Goal: Task Accomplishment & Management: Complete application form

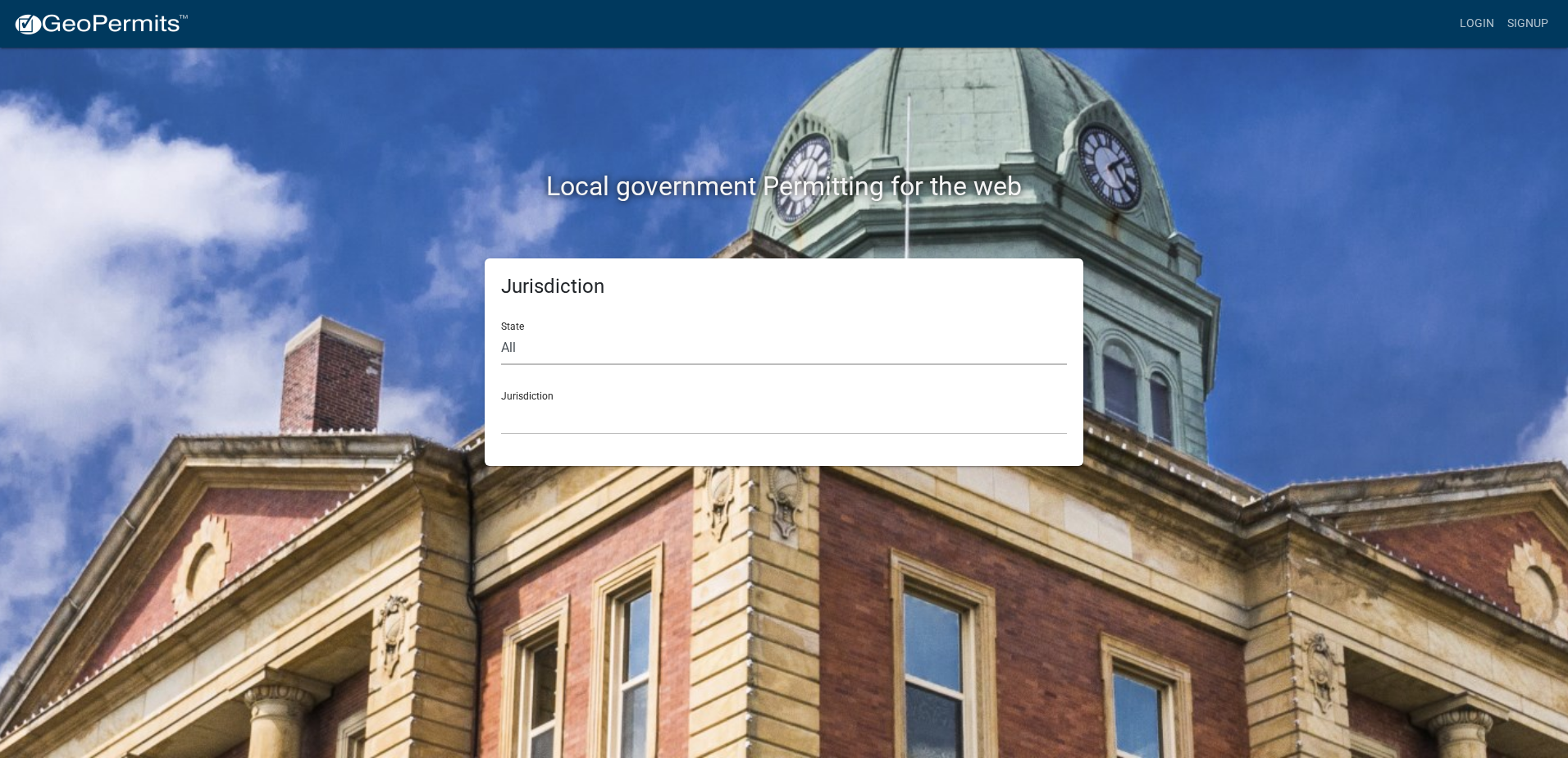
click at [565, 352] on select "All [US_STATE] [US_STATE] [US_STATE] [US_STATE] [US_STATE] [US_STATE] [US_STATE…" at bounding box center [783, 348] width 566 height 34
select select "[US_STATE]"
click at [501, 331] on select "All [US_STATE] [US_STATE] [US_STATE] [US_STATE] [US_STATE] [US_STATE] [US_STATE…" at bounding box center [783, 348] width 566 height 34
click at [559, 418] on select "[GEOGRAPHIC_DATA], [US_STATE][PERSON_NAME][GEOGRAPHIC_DATA], [US_STATE][PERSON_…" at bounding box center [783, 417] width 566 height 34
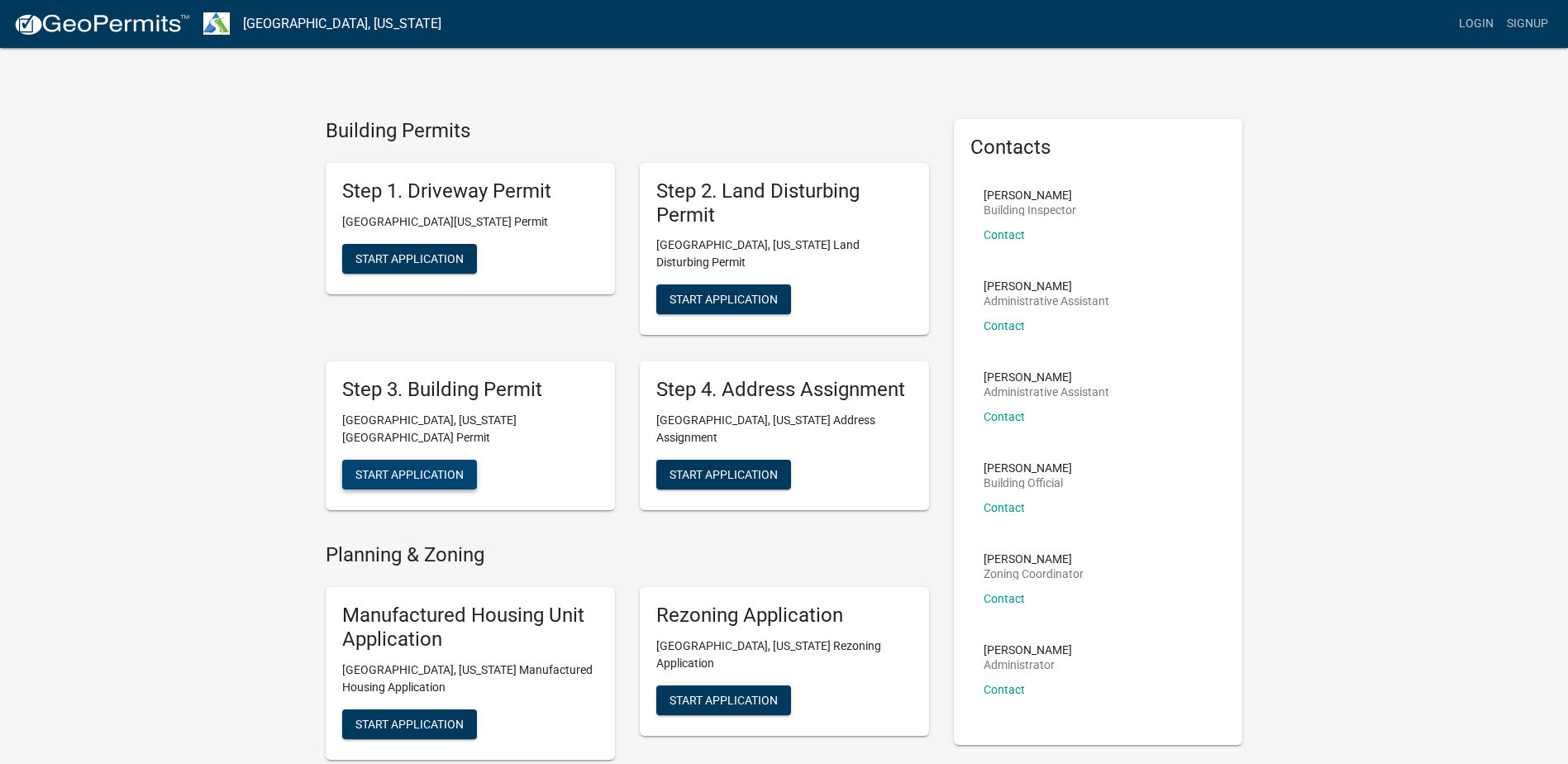
click at [458, 468] on span "Start Application" at bounding box center [409, 475] width 109 height 13
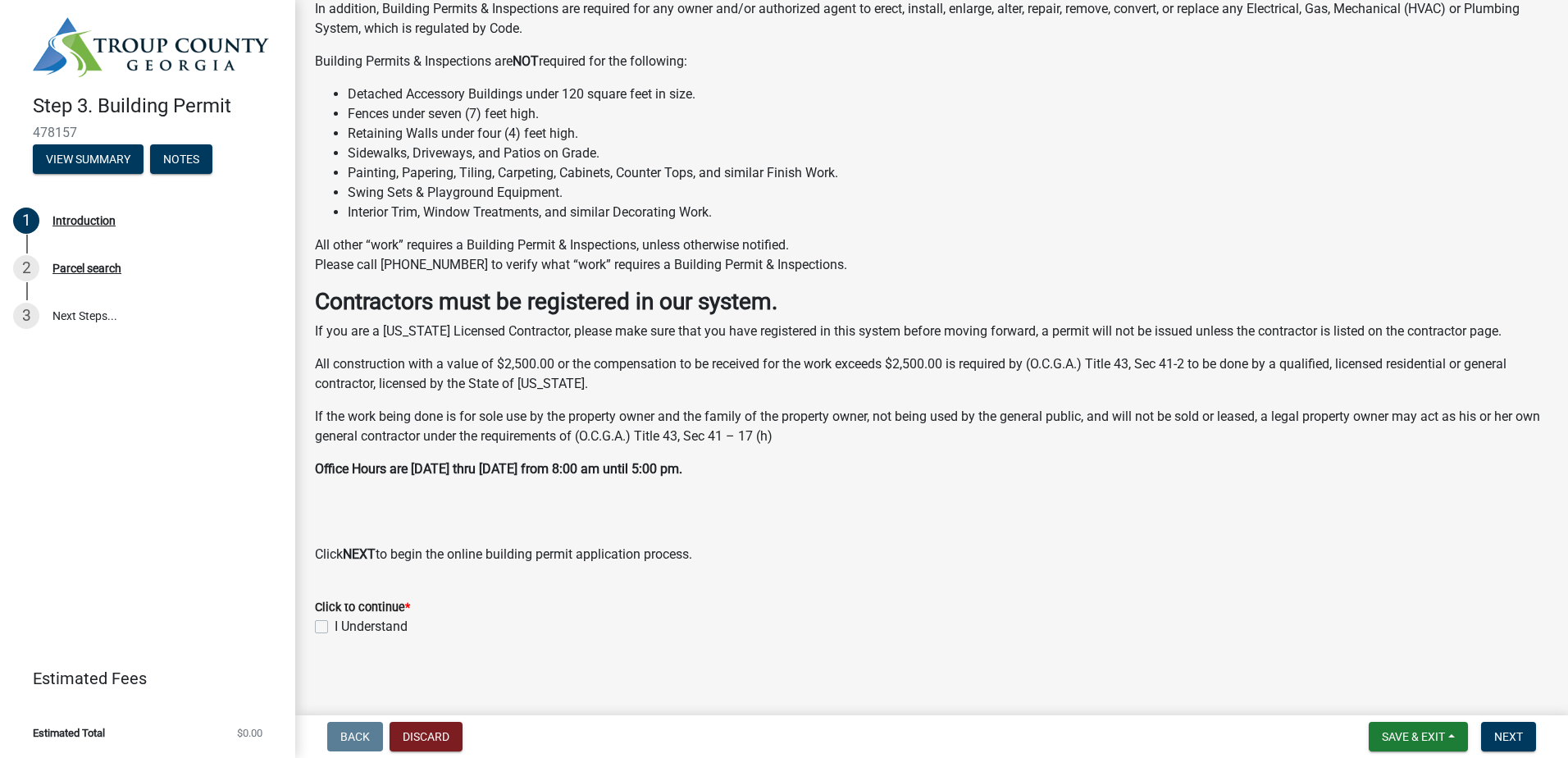
scroll to position [274, 0]
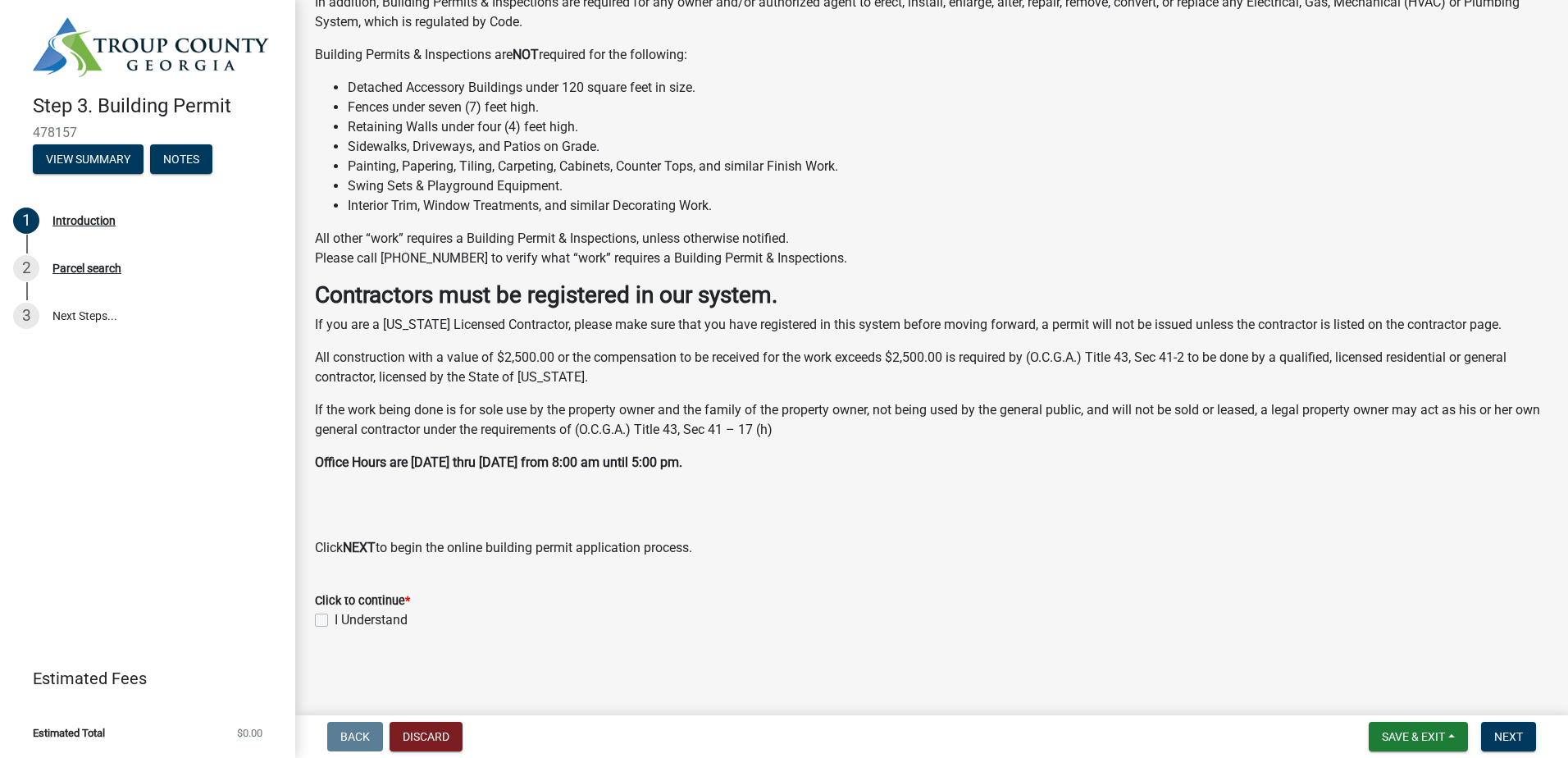
click at [335, 619] on label "I Understand" at bounding box center [371, 620] width 73 height 20
click at [335, 619] on input "I Understand" at bounding box center [340, 616] width 11 height 11
checkbox input "true"
click at [1520, 736] on span "Next" at bounding box center [1508, 736] width 29 height 13
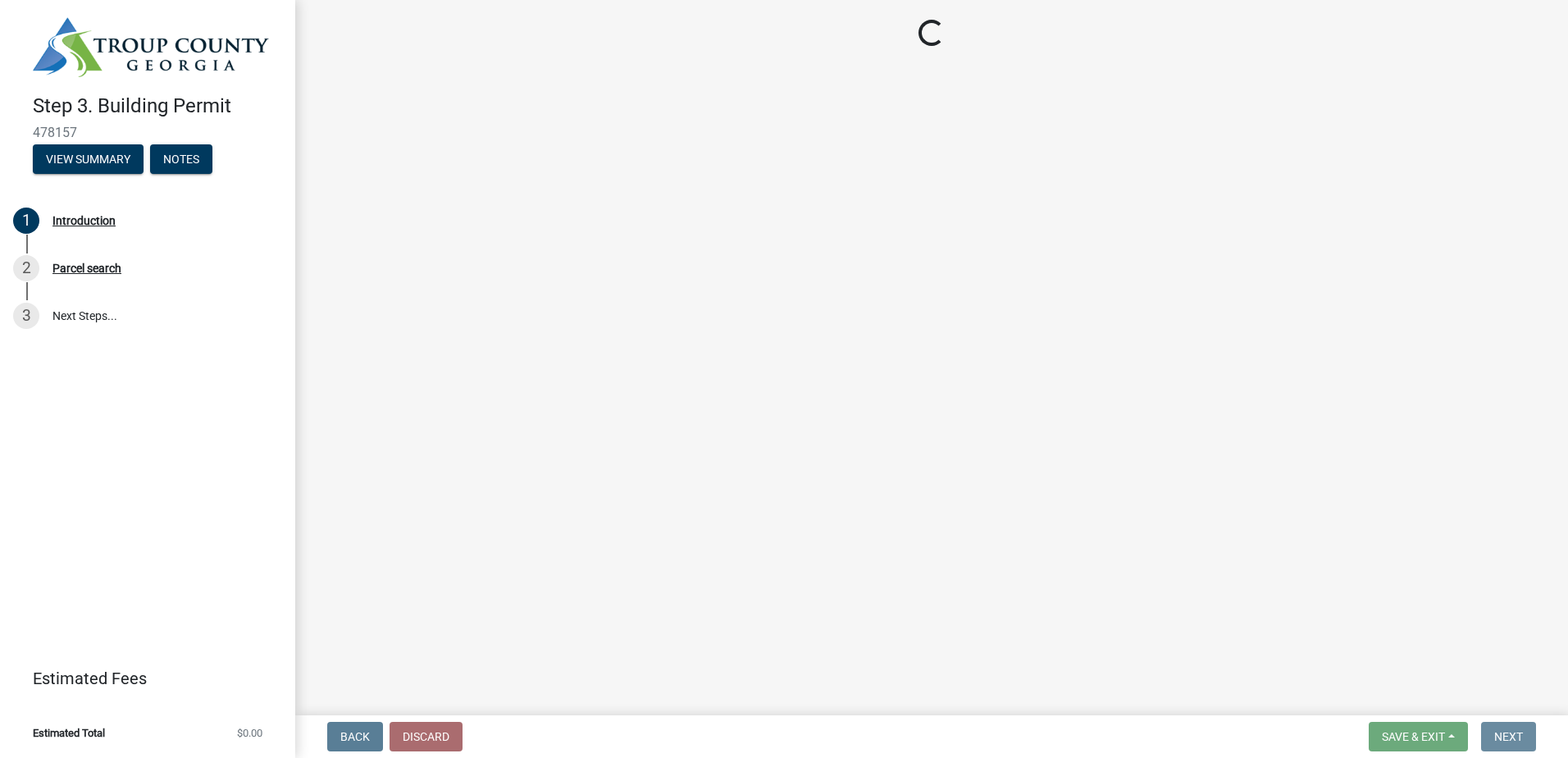
scroll to position [0, 0]
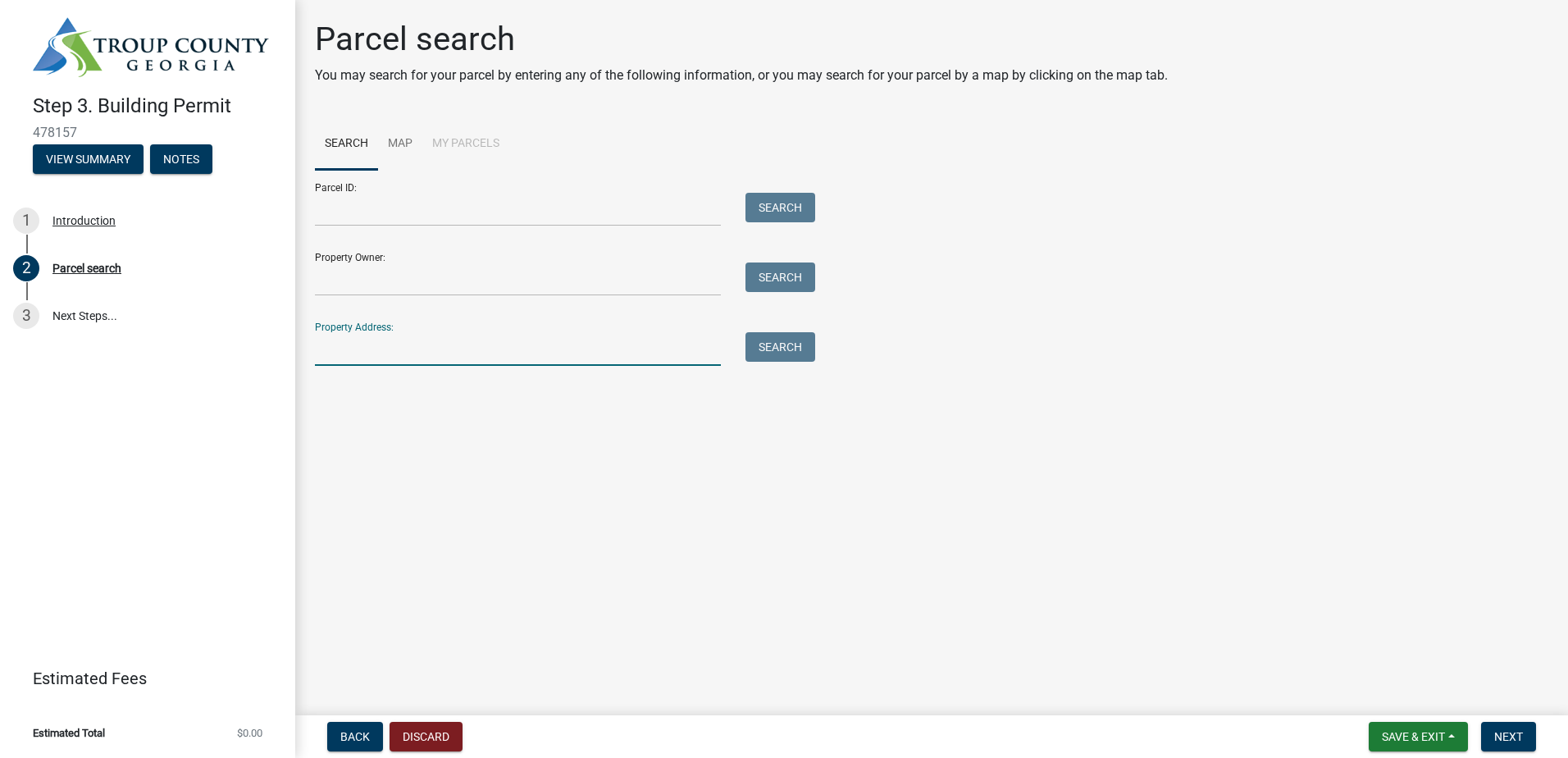
click at [435, 343] on input "Property Address:" at bounding box center [518, 349] width 406 height 34
type input "[STREET_ADDRESS][PERSON_NAME]"
click at [785, 337] on button "Search" at bounding box center [779, 347] width 70 height 30
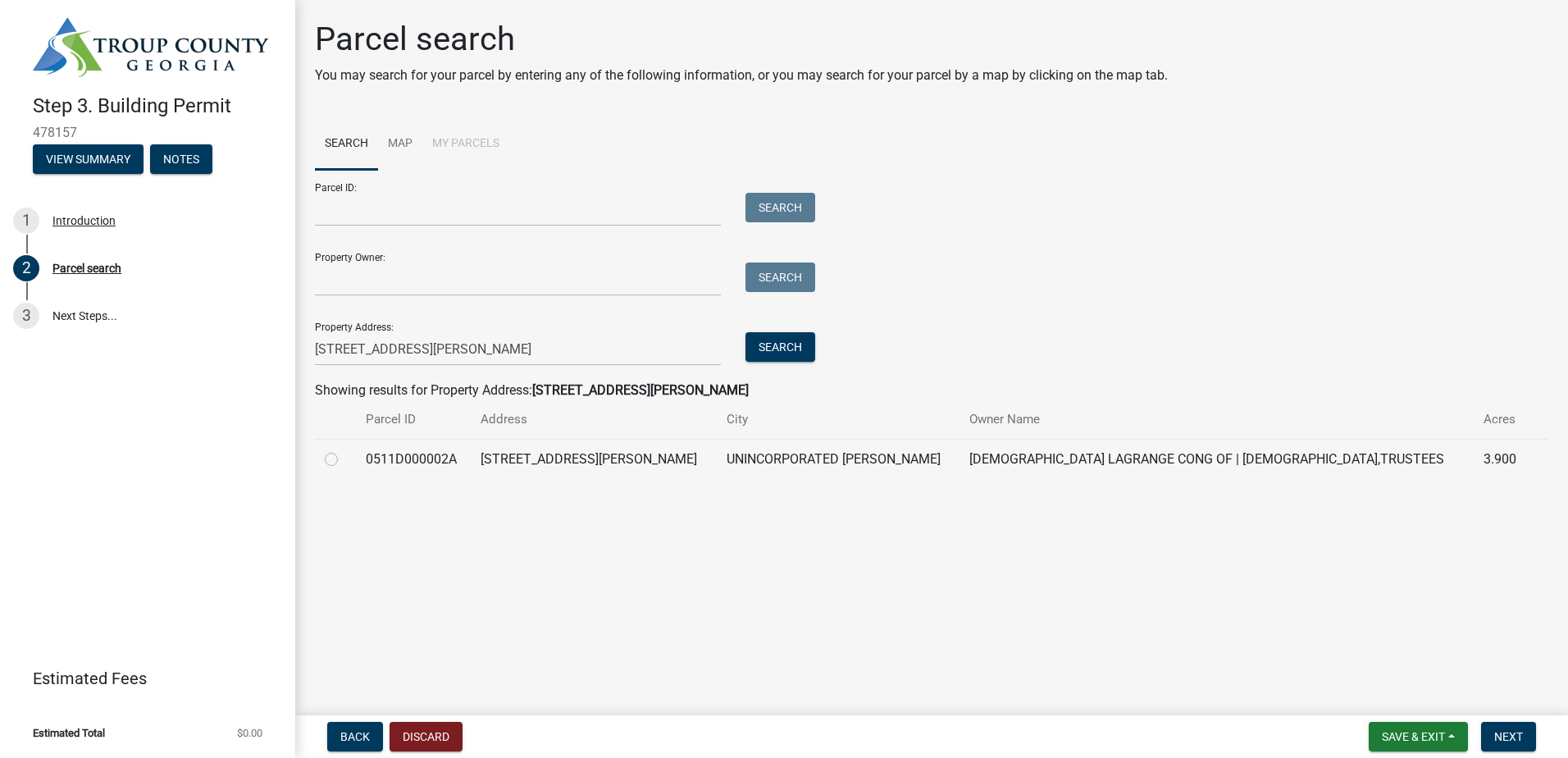
click at [344, 449] on label at bounding box center [344, 449] width 0 height 0
click at [344, 458] on input "radio" at bounding box center [349, 455] width 11 height 11
radio input "true"
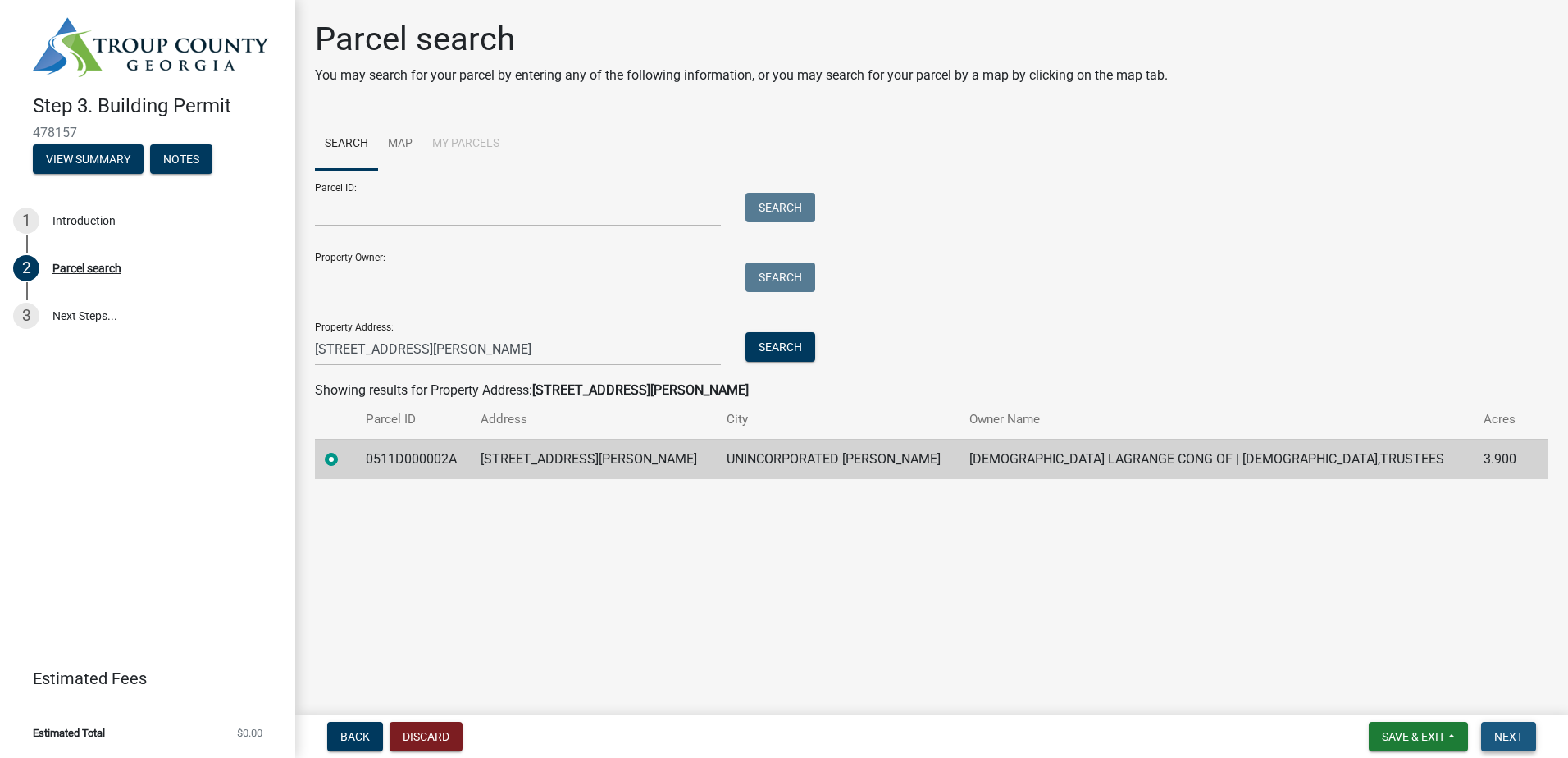
click at [1501, 736] on span "Next" at bounding box center [1508, 736] width 29 height 13
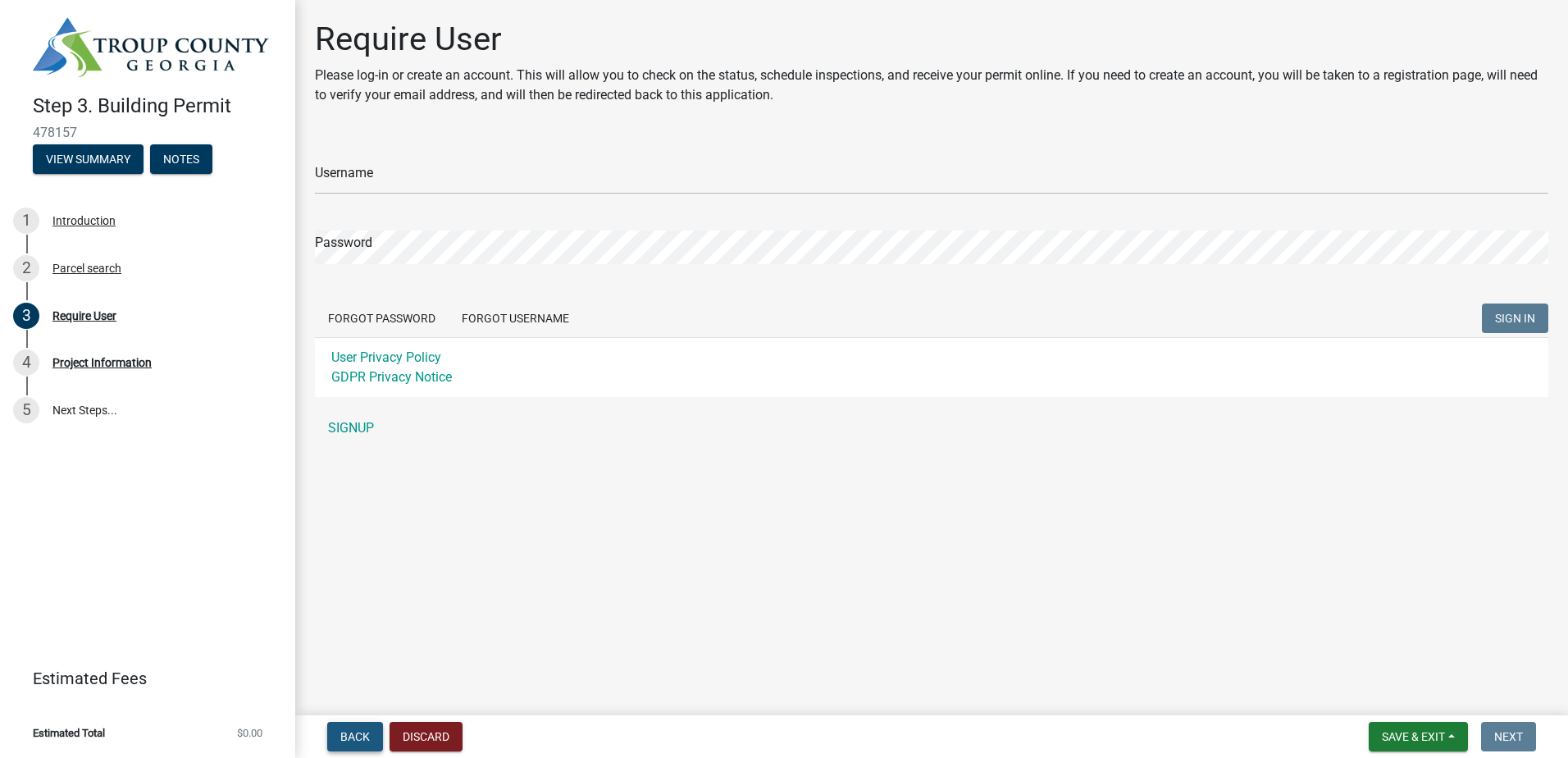
click at [355, 738] on span "Back" at bounding box center [355, 736] width 30 height 13
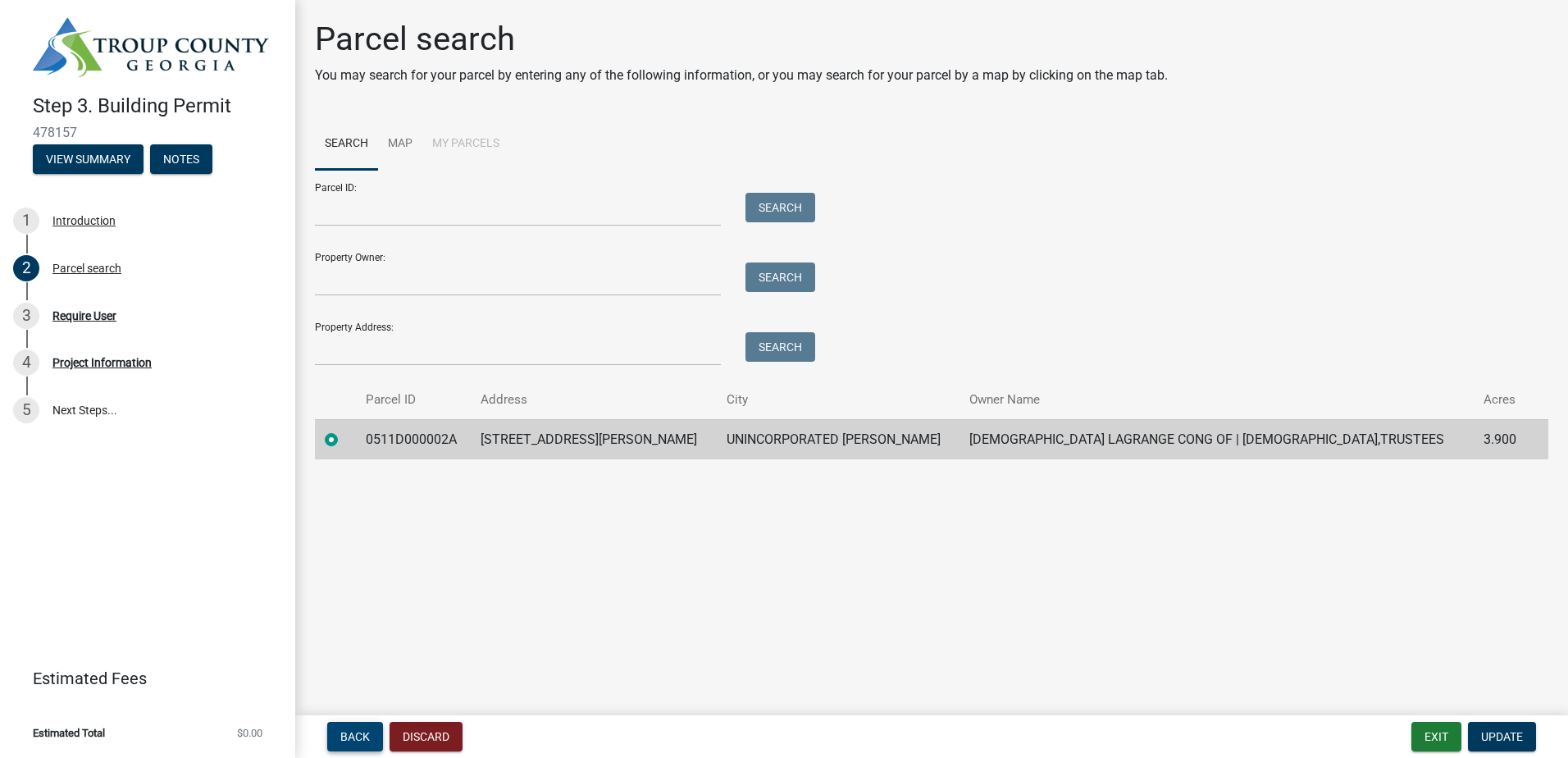
click at [357, 733] on span "Back" at bounding box center [355, 736] width 30 height 13
